Goal: Information Seeking & Learning: Learn about a topic

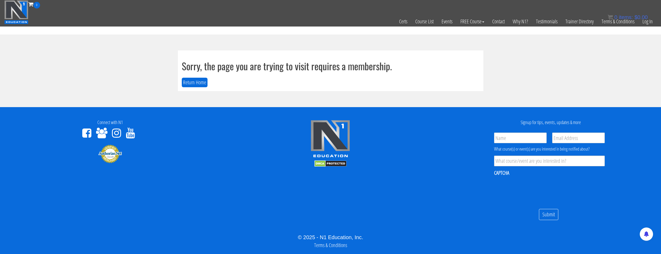
click at [177, 80] on div "Sorry, the page you are trying to visit requires a membership. Return Home" at bounding box center [331, 70] width 319 height 41
click at [187, 82] on button "Return Home" at bounding box center [195, 83] width 26 height 10
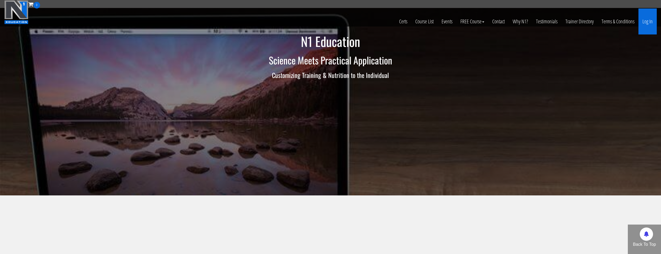
click at [651, 24] on link "Log In" at bounding box center [648, 21] width 18 height 26
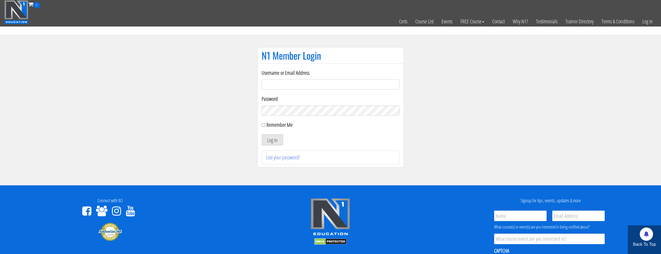
click at [294, 83] on input "Username or Email Address" at bounding box center [331, 85] width 138 height 10
type input "natejb344@hotmail.com"
click at [270, 127] on label "Remember Me" at bounding box center [280, 124] width 26 height 7
click at [265, 127] on input "Remember Me" at bounding box center [263, 124] width 3 height 3
checkbox input "true"
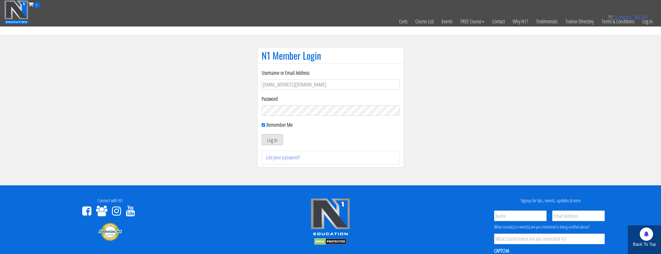
click at [271, 139] on button "Log In" at bounding box center [273, 139] width 22 height 11
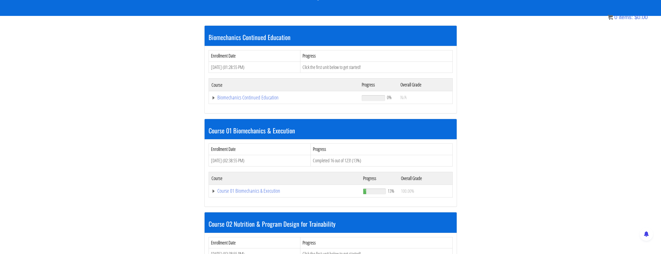
scroll to position [133, 0]
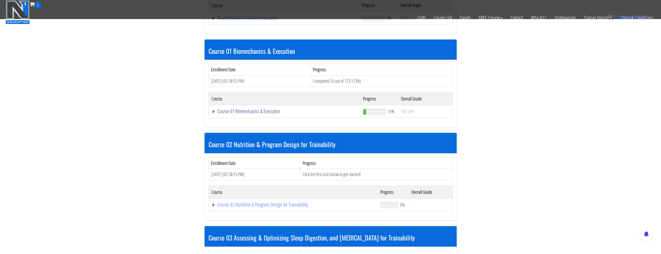
click at [269, 21] on link "Course 01 Biomechanics & Execution" at bounding box center [284, 17] width 145 height 5
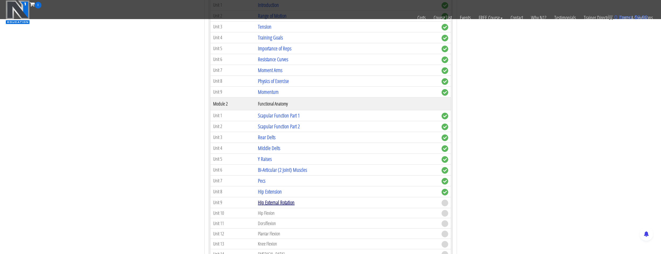
scroll to position [319, 0]
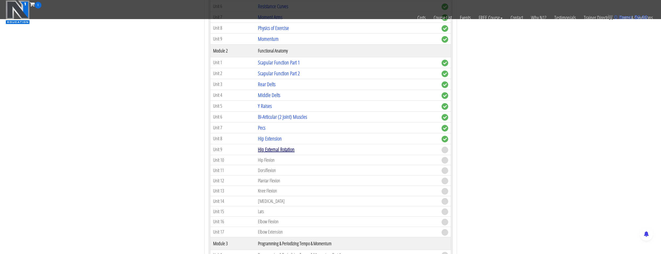
click at [276, 152] on link "Hip External Rotation" at bounding box center [276, 149] width 37 height 7
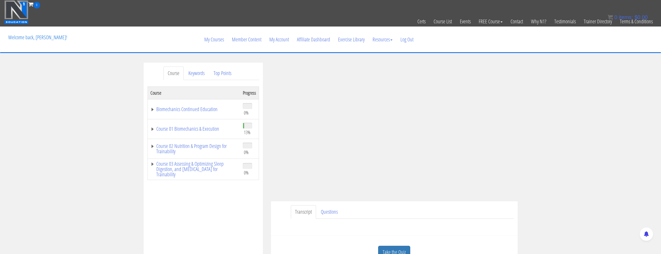
scroll to position [27, 0]
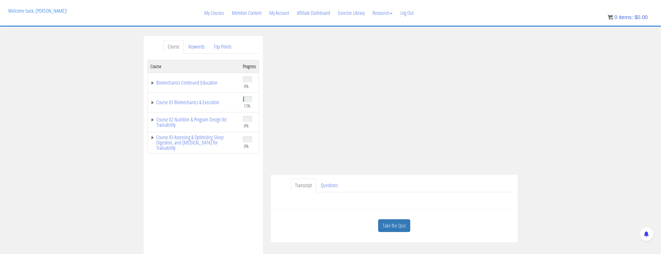
click at [475, 181] on ul "Transcript Questions" at bounding box center [402, 186] width 223 height 14
click at [198, 94] on td "Course 01 Biomechanics & Execution" at bounding box center [194, 103] width 93 height 20
click at [197, 97] on td "Course 01 Biomechanics & Execution" at bounding box center [194, 103] width 93 height 20
click at [196, 104] on link "Course 01 Biomechanics & Execution" at bounding box center [194, 102] width 87 height 5
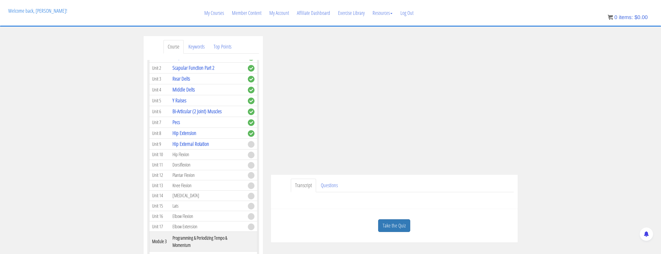
scroll to position [80, 0]
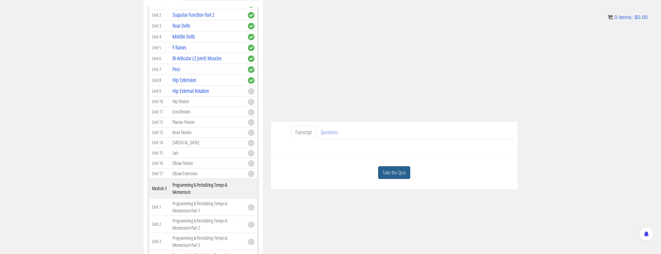
click at [398, 176] on link "Take the Quiz" at bounding box center [394, 172] width 32 height 13
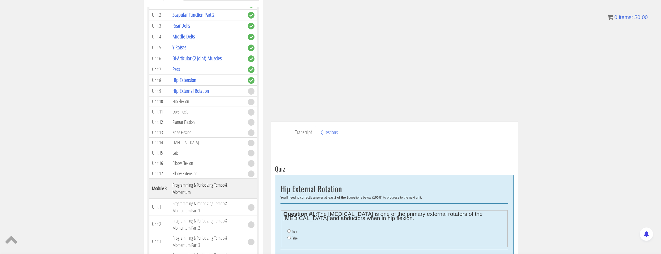
scroll to position [159, 0]
